Goal: Information Seeking & Learning: Learn about a topic

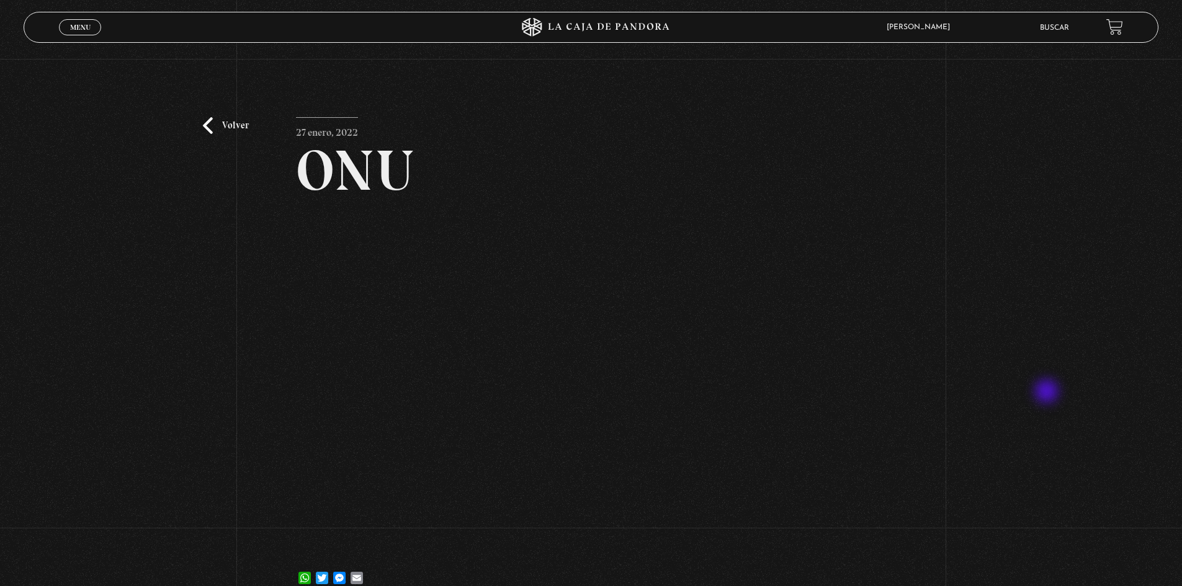
click at [1048, 393] on div "Volver 27 enero, 2022 ONU WhatsApp Twitter Messenger Email" at bounding box center [591, 333] width 1182 height 548
click at [1005, 345] on div "Volver 27 enero, 2022 ONU WhatsApp Twitter Messenger Email" at bounding box center [591, 333] width 1182 height 548
click at [208, 130] on link "Volver" at bounding box center [226, 125] width 46 height 17
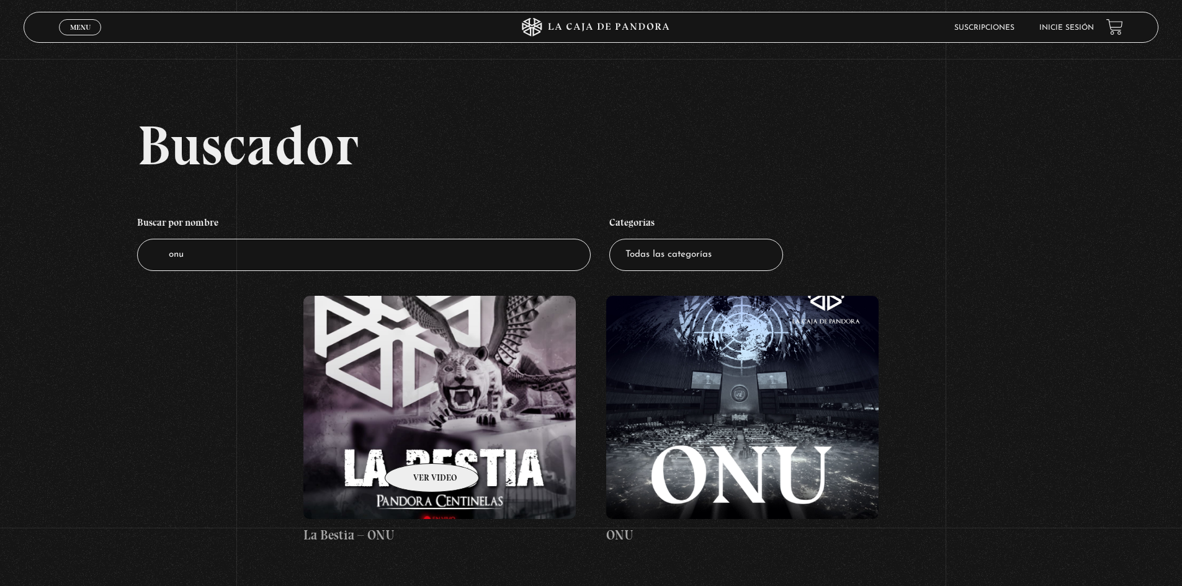
click at [416, 445] on figure at bounding box center [439, 407] width 272 height 223
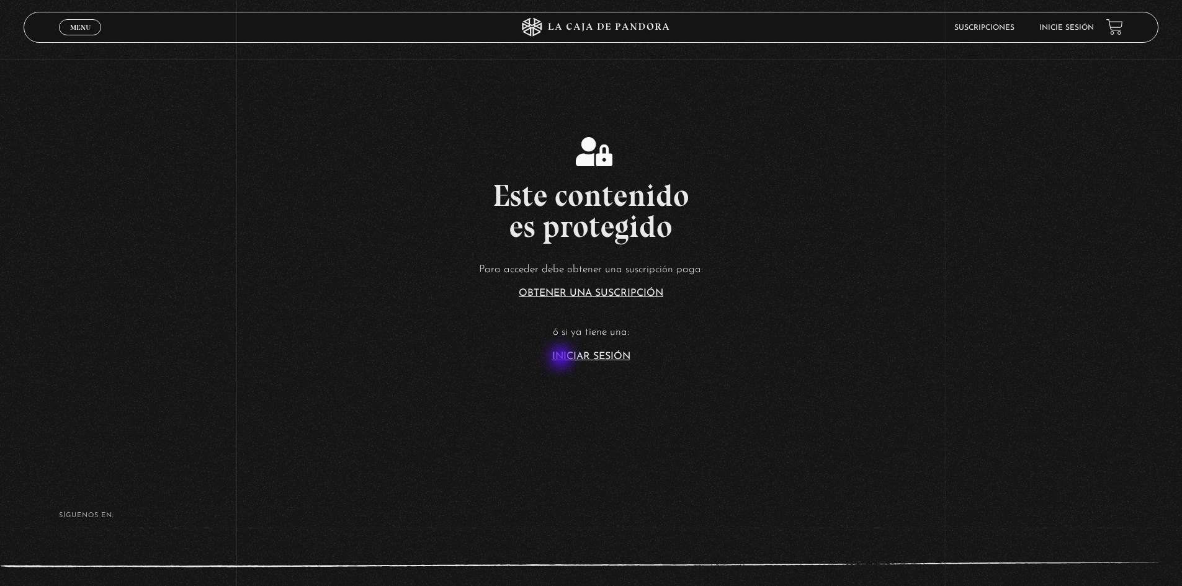
click at [565, 359] on link "Iniciar Sesión" at bounding box center [591, 357] width 78 height 10
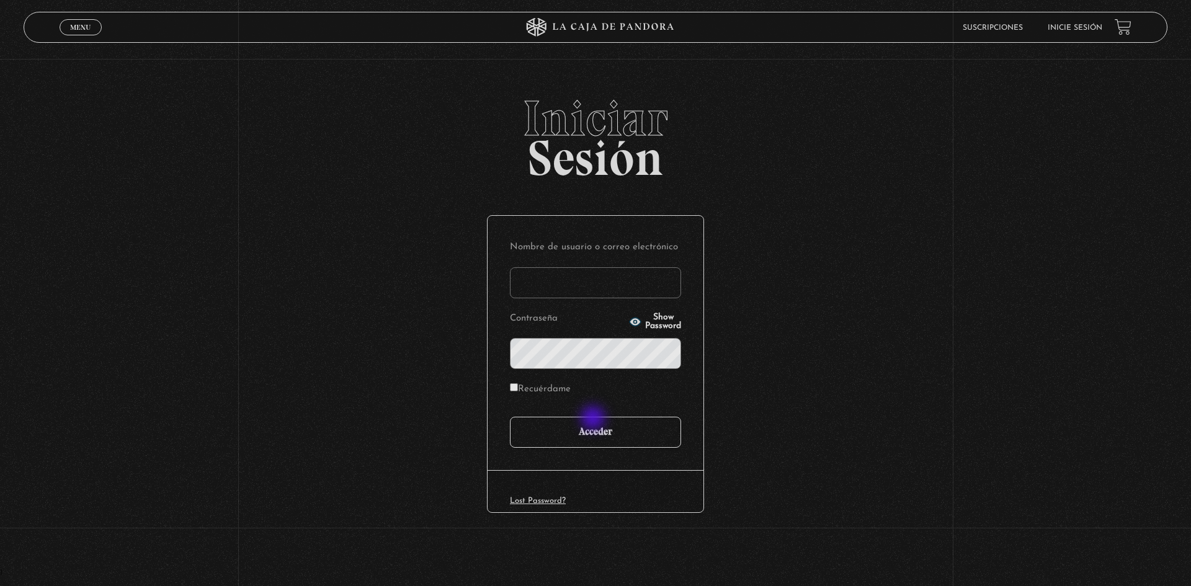
type input "motron"
click at [595, 423] on input "Acceder" at bounding box center [595, 432] width 171 height 31
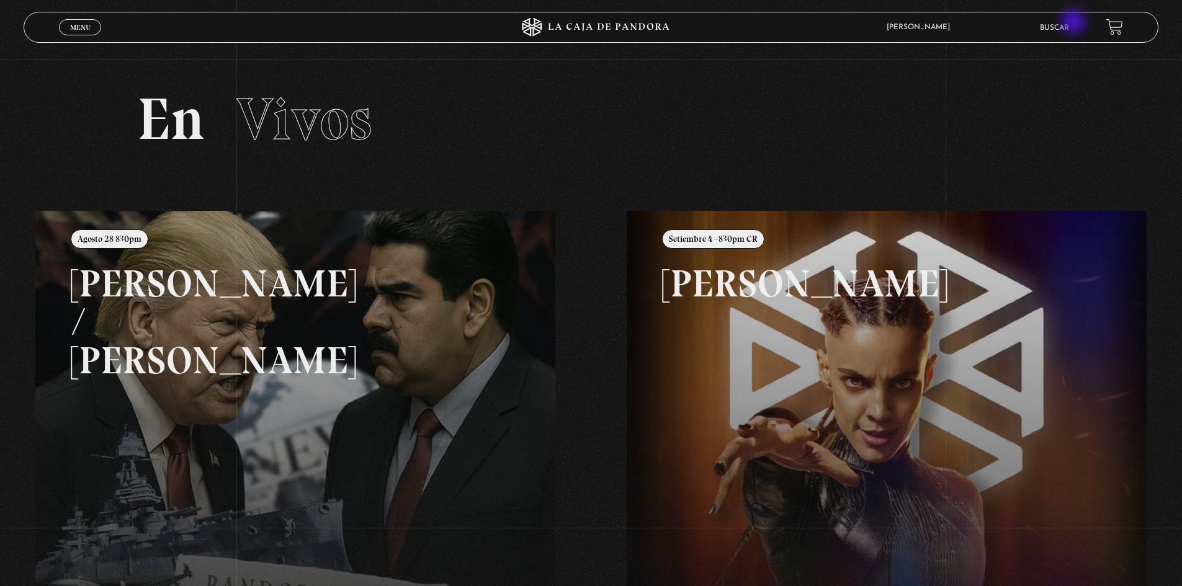
click at [1069, 23] on li "Buscar" at bounding box center [1054, 27] width 29 height 19
click at [1064, 28] on link "Buscar" at bounding box center [1054, 27] width 29 height 7
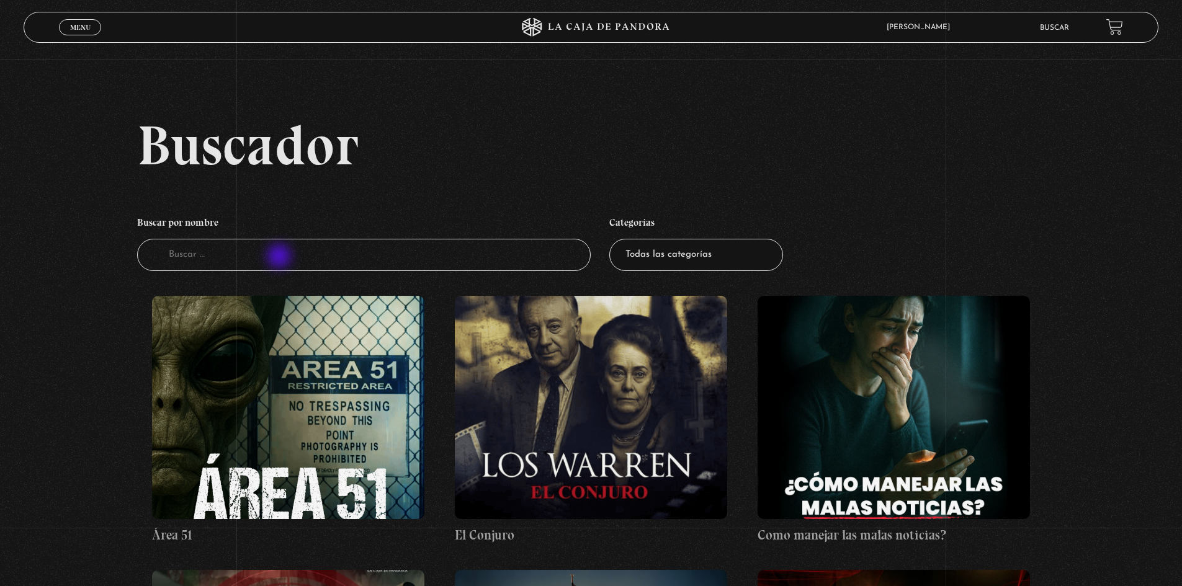
click at [278, 257] on input "Buscador" at bounding box center [364, 255] width 454 height 33
type input "onu"
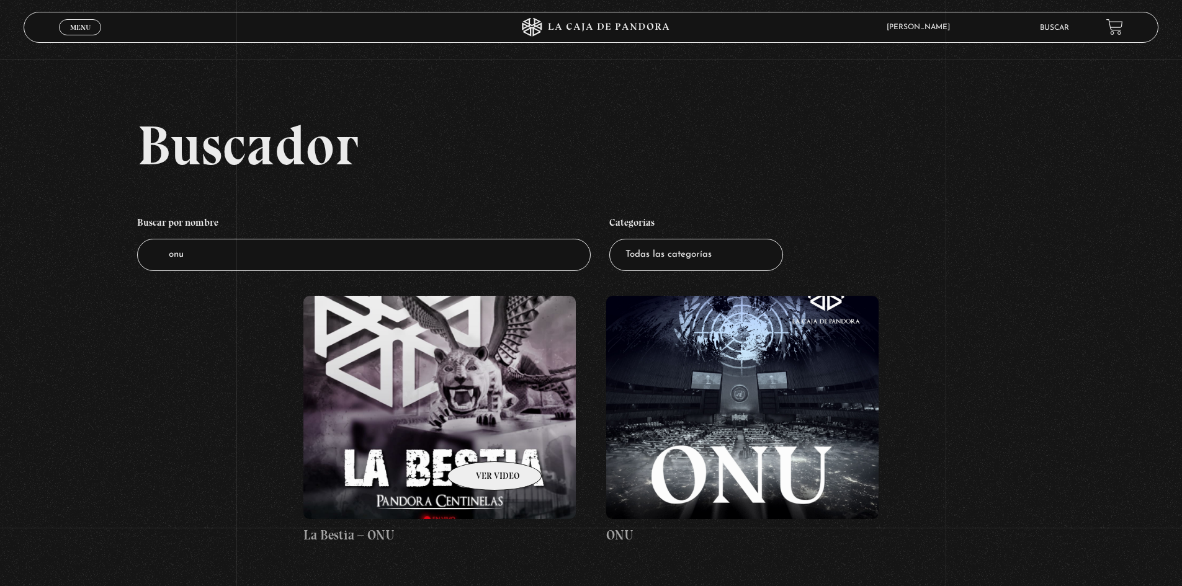
click at [478, 443] on figure at bounding box center [439, 407] width 272 height 223
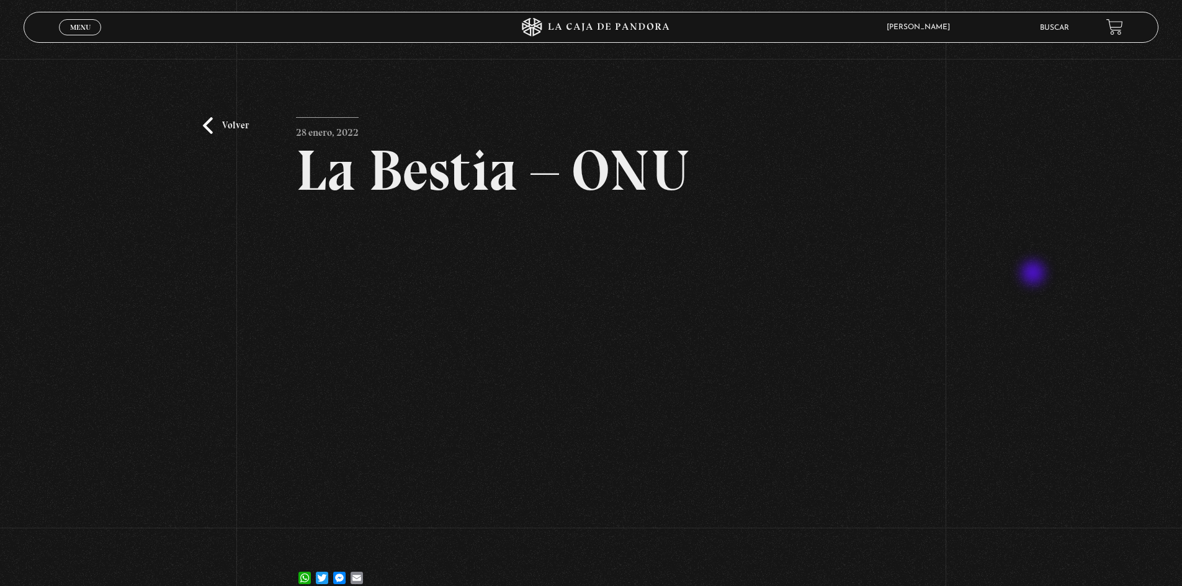
click at [1034, 274] on div "Volver [DATE] La Bestia – ONU WhatsApp Twitter Messenger Email" at bounding box center [591, 333] width 1182 height 548
click at [122, 349] on div "Volver [DATE] La Bestia – ONU WhatsApp Twitter Messenger Email" at bounding box center [591, 333] width 1182 height 548
